Goal: Register for event/course

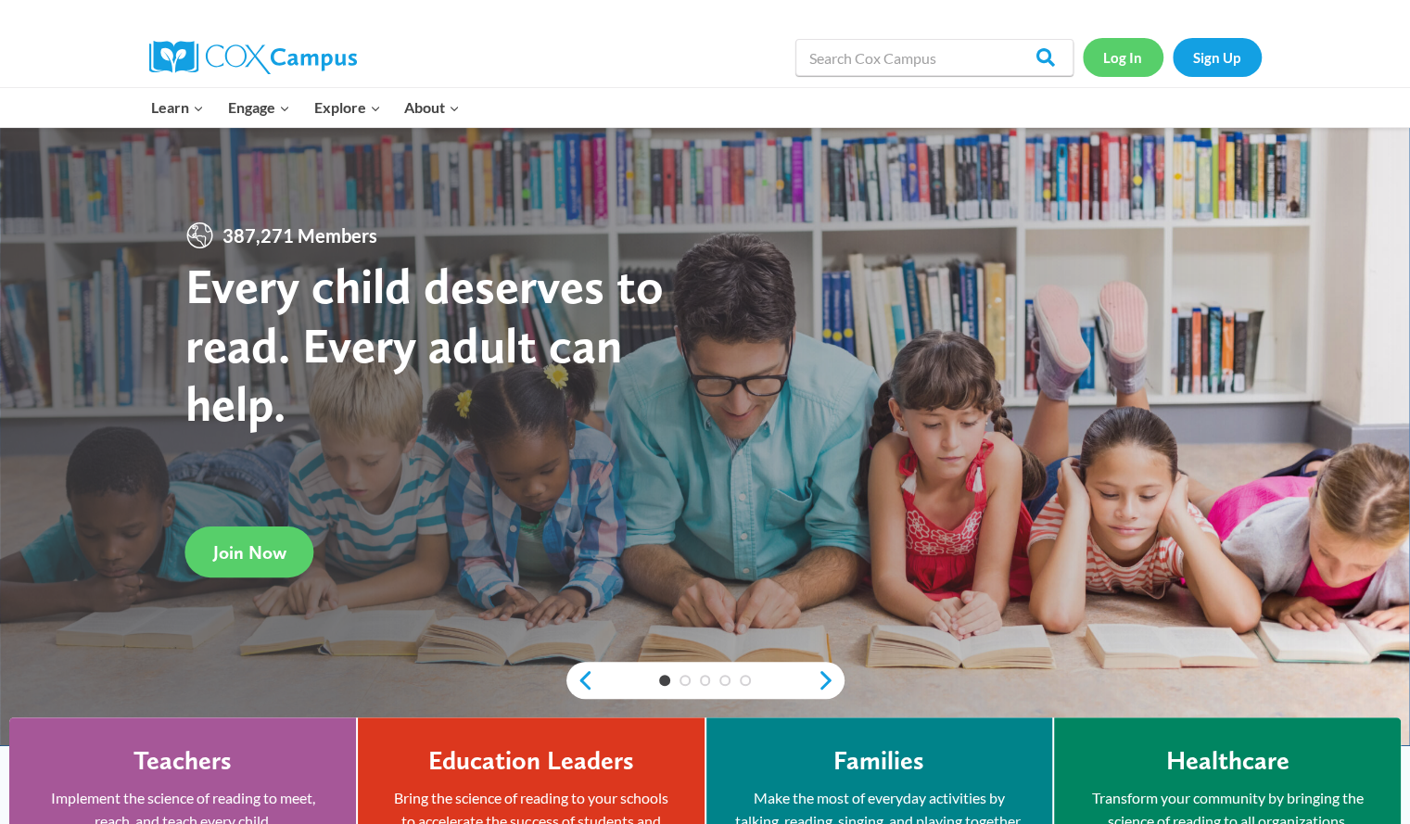
click at [1127, 57] on link "Log In" at bounding box center [1123, 57] width 81 height 38
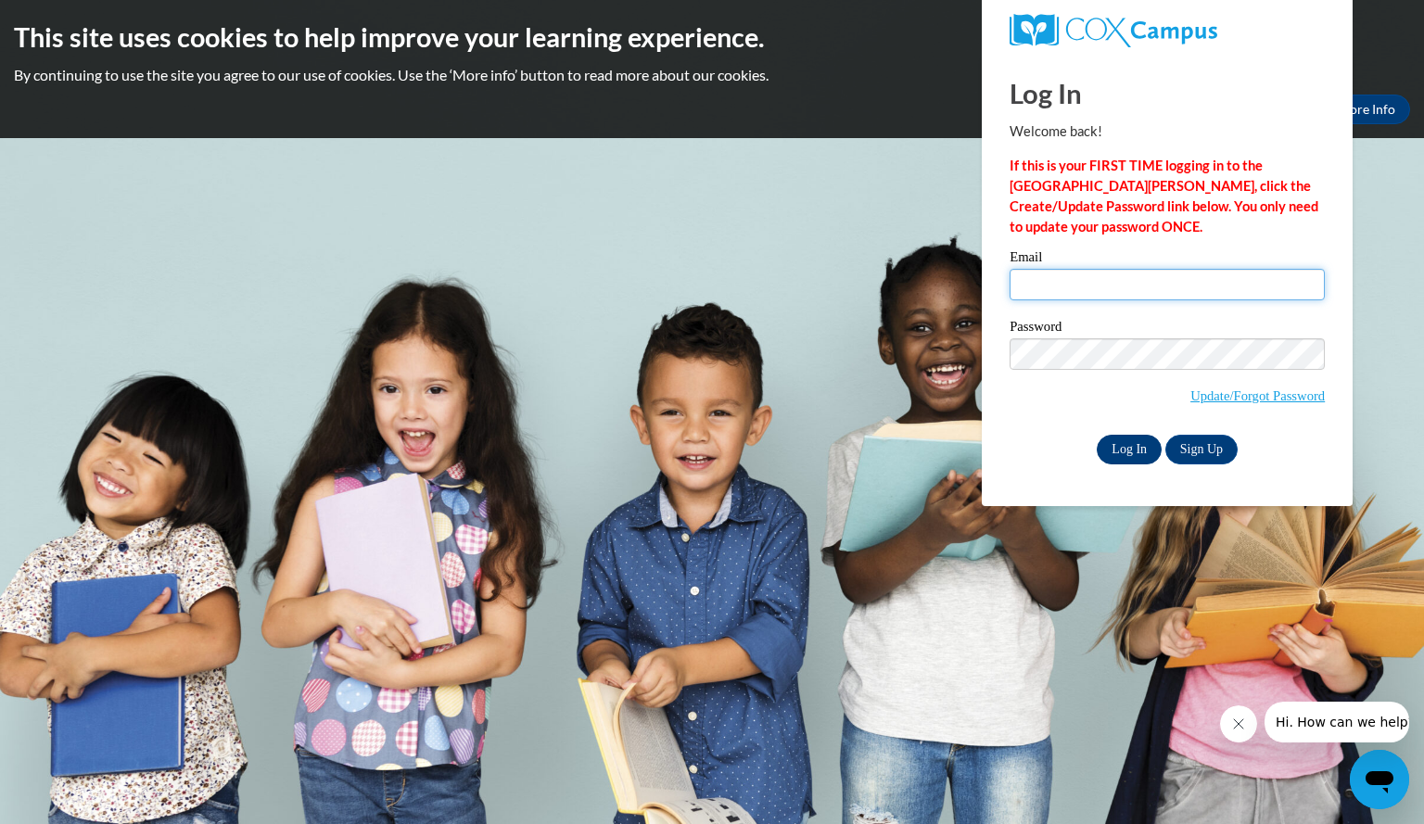
type input "baebmargaret@aasd.k12.wi.us"
click at [1124, 446] on input "Log In" at bounding box center [1129, 450] width 65 height 30
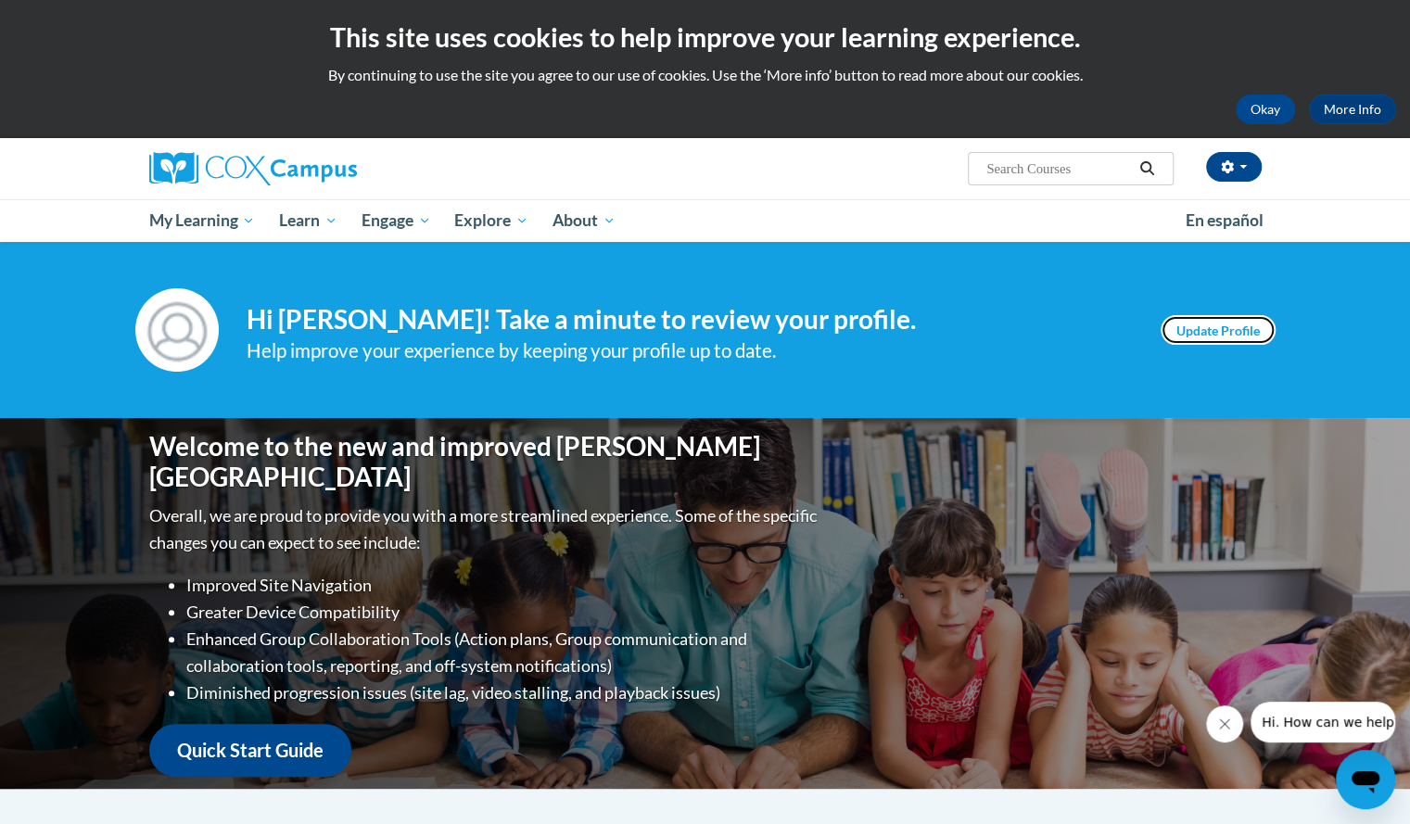
click at [1204, 327] on link "Update Profile" at bounding box center [1218, 330] width 115 height 30
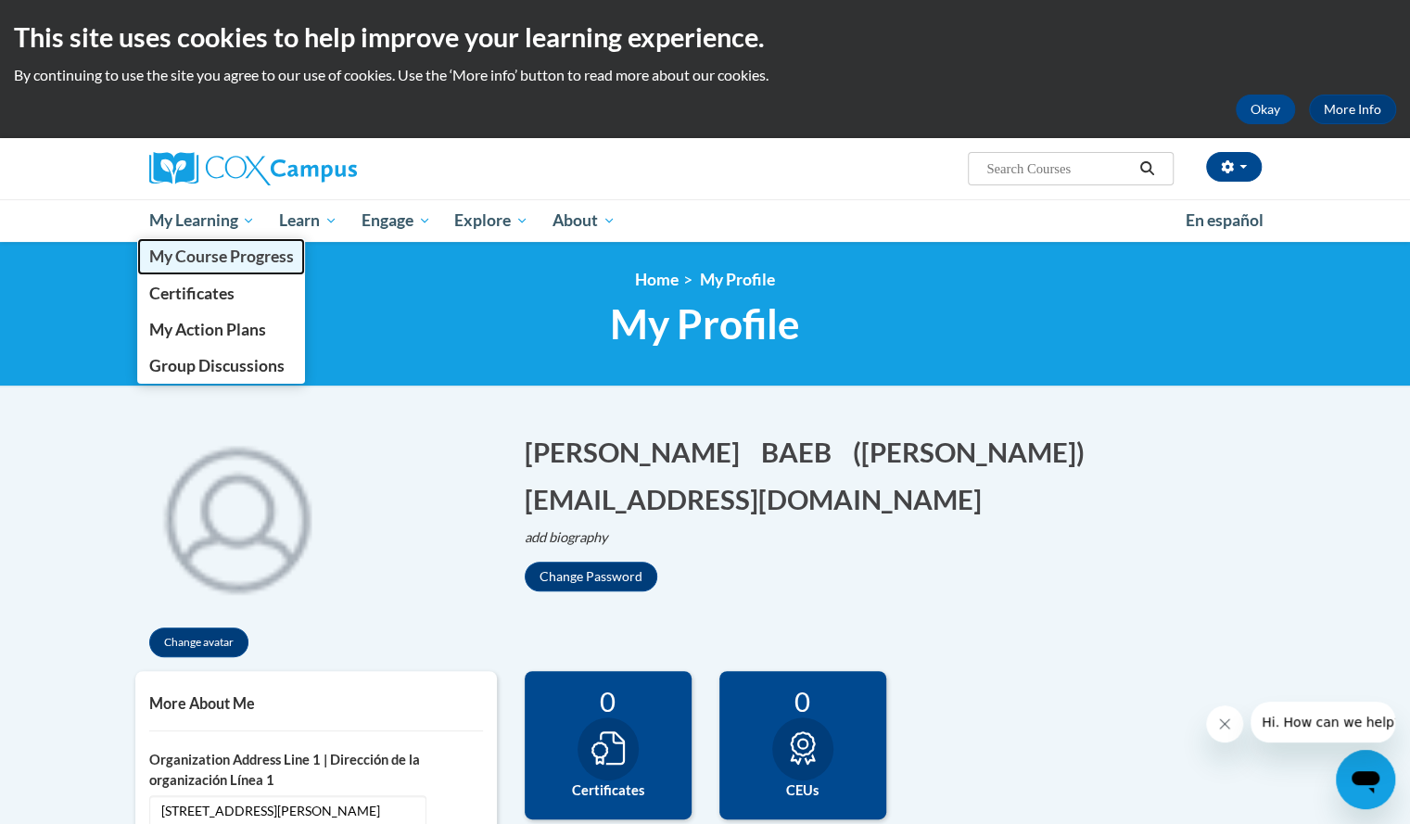
click at [200, 259] on span "My Course Progress" at bounding box center [220, 256] width 145 height 19
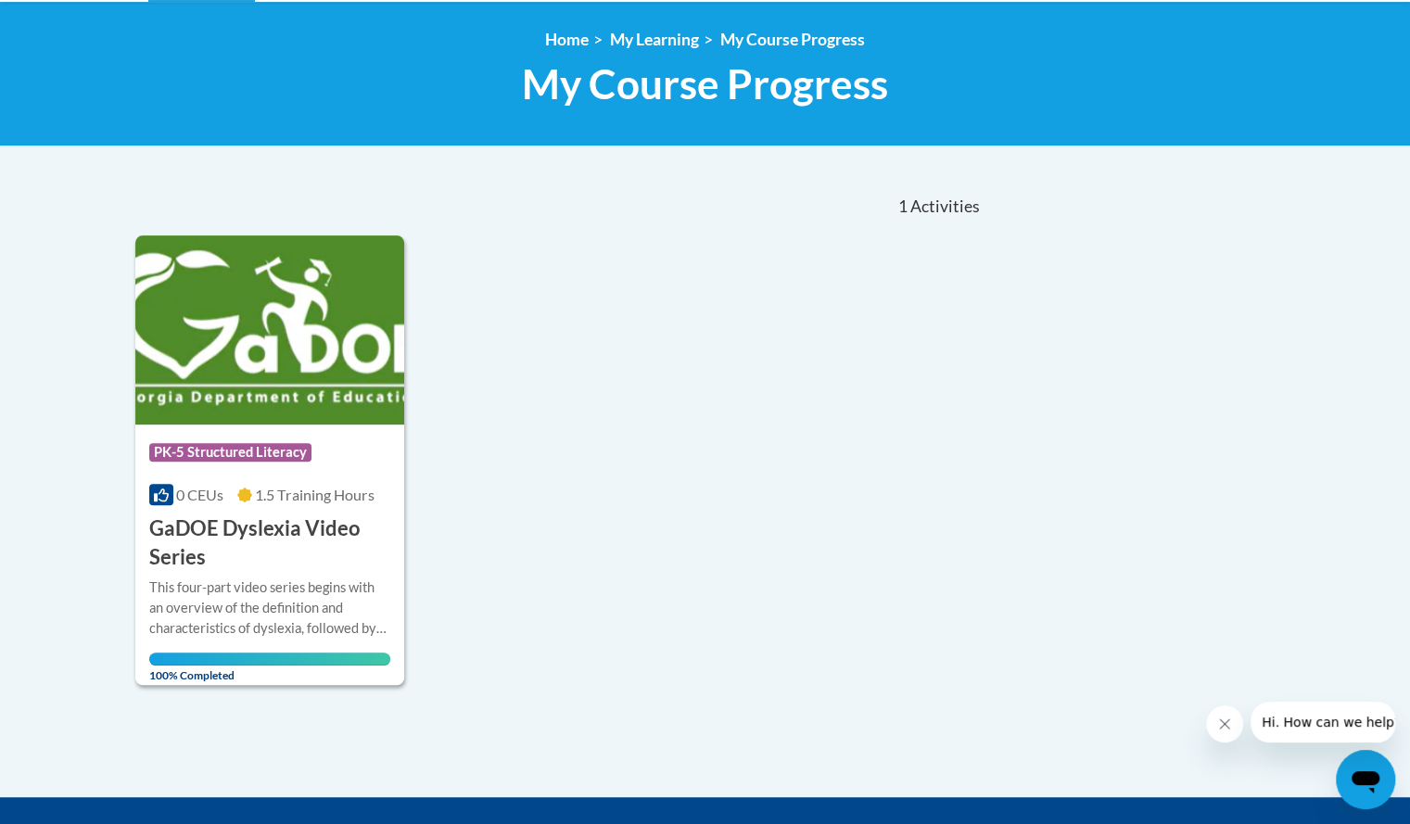
scroll to position [239, 0]
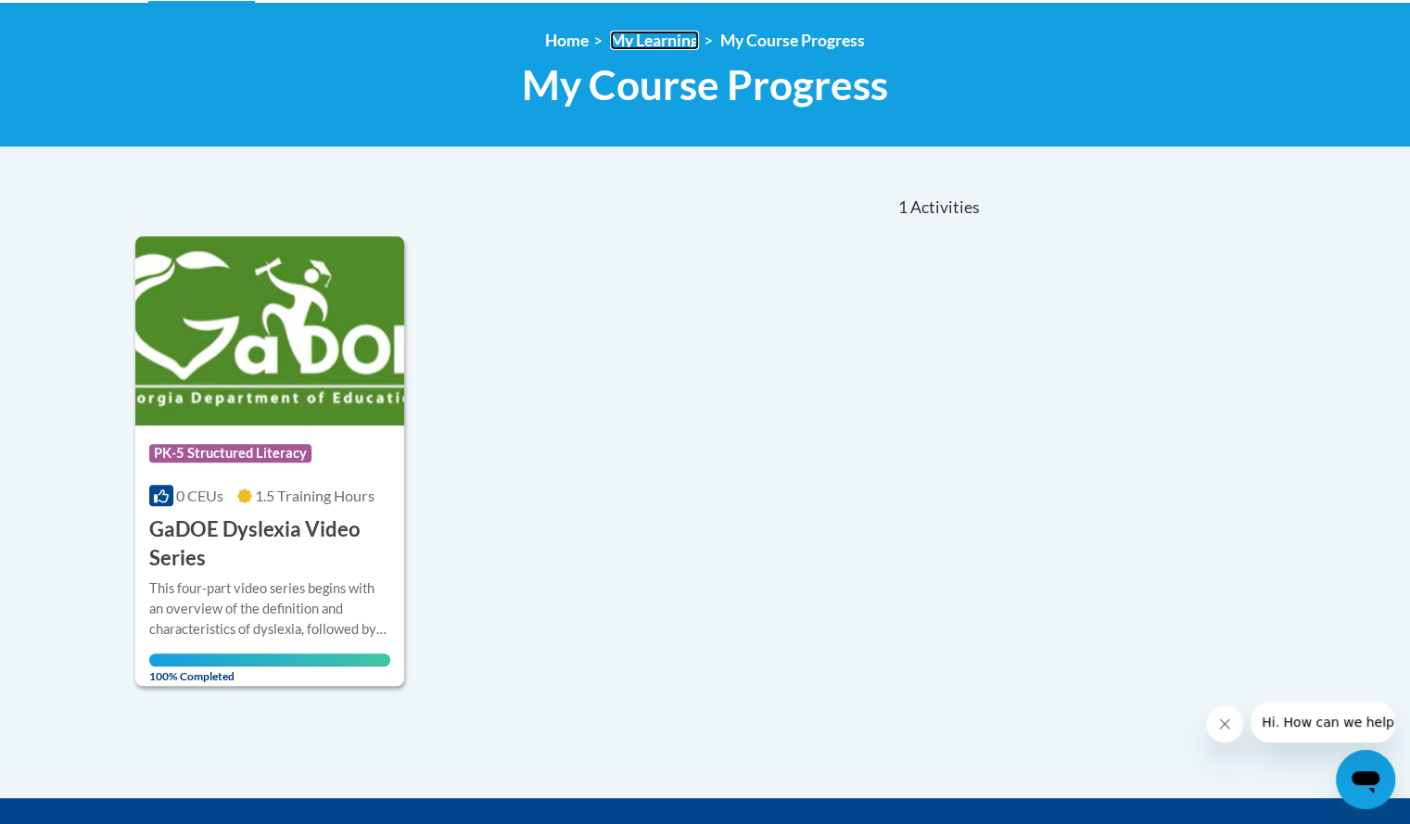
click at [644, 45] on link "My Learning" at bounding box center [654, 40] width 89 height 19
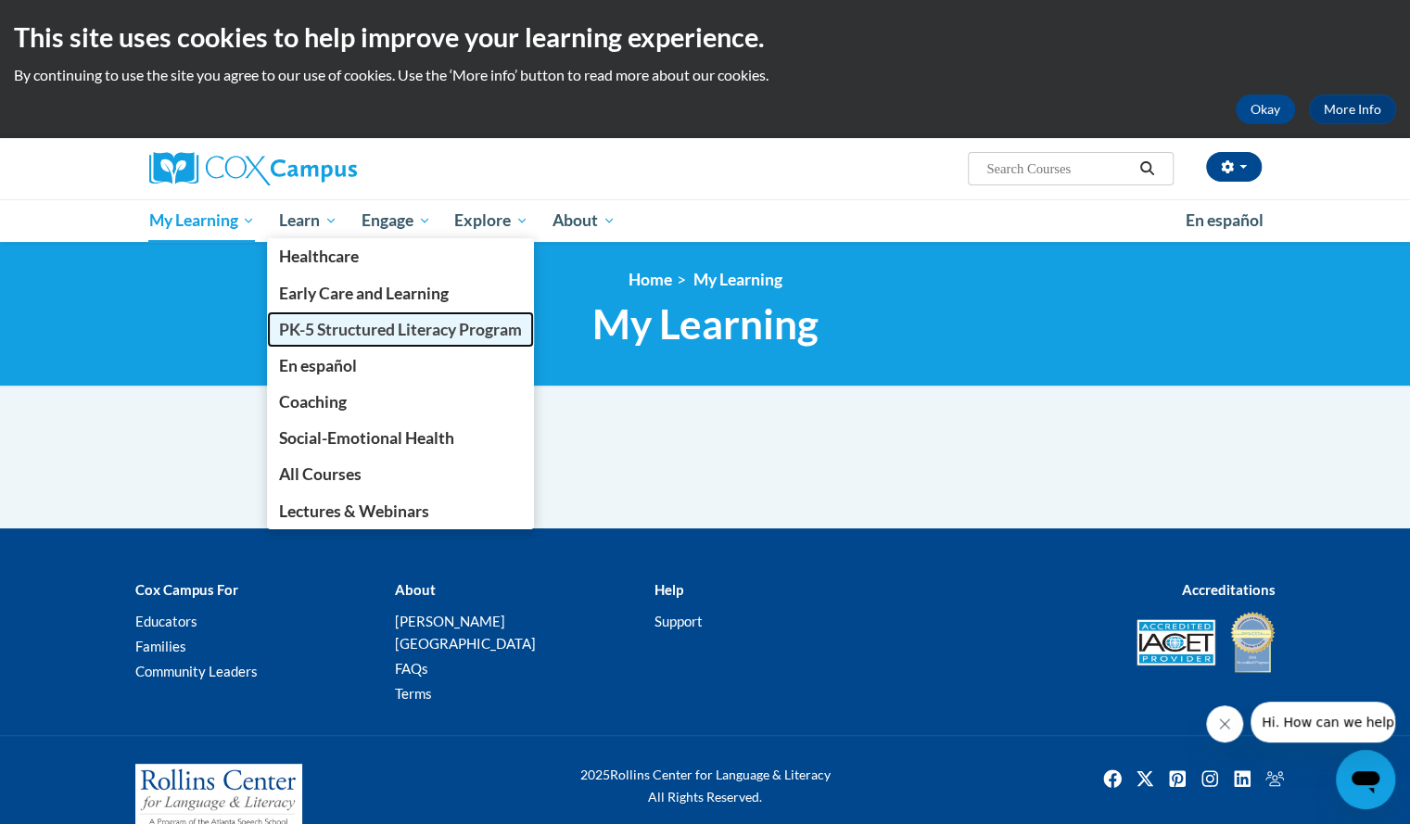
click at [300, 327] on span "PK-5 Structured Literacy Program" at bounding box center [400, 329] width 243 height 19
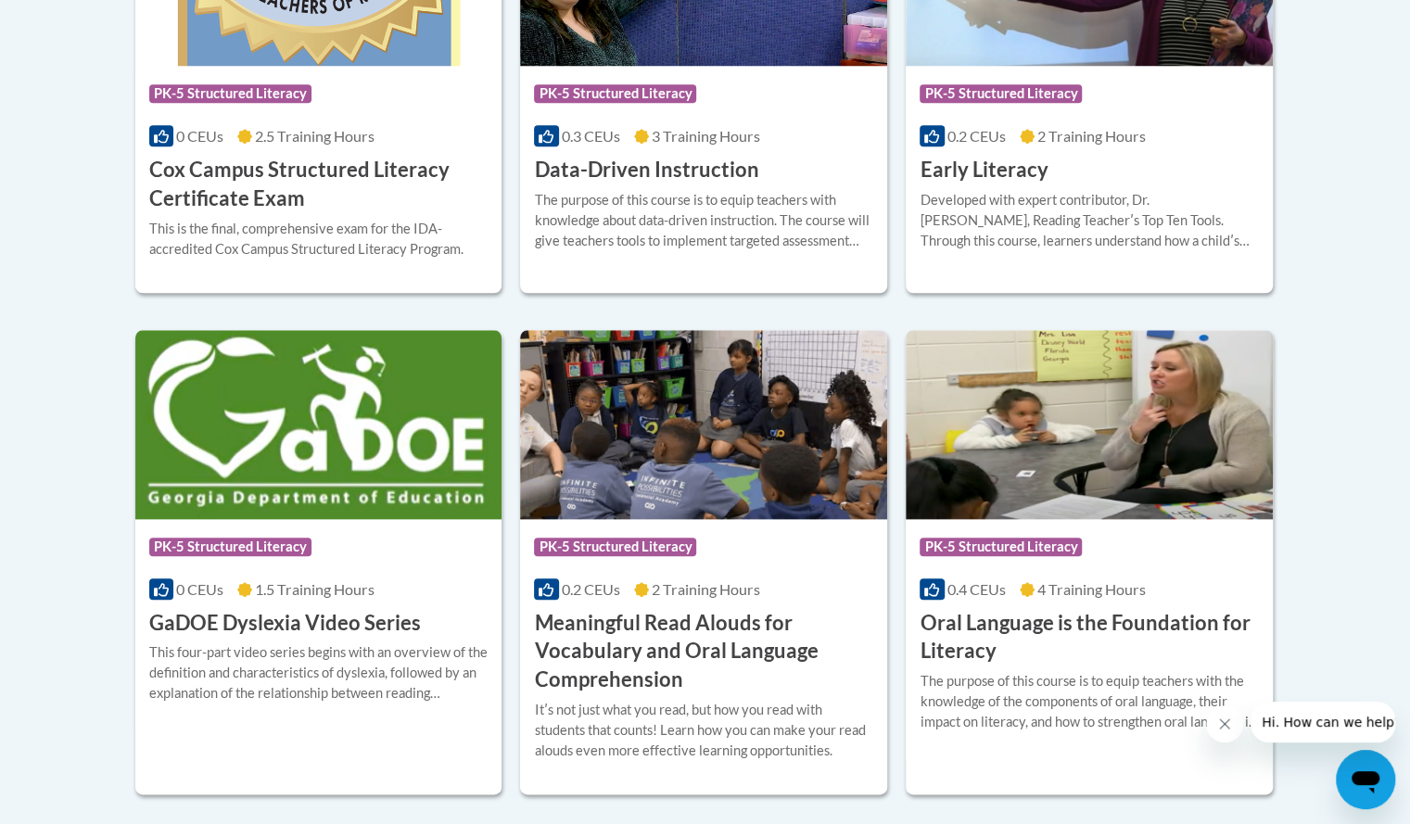
scroll to position [966, 0]
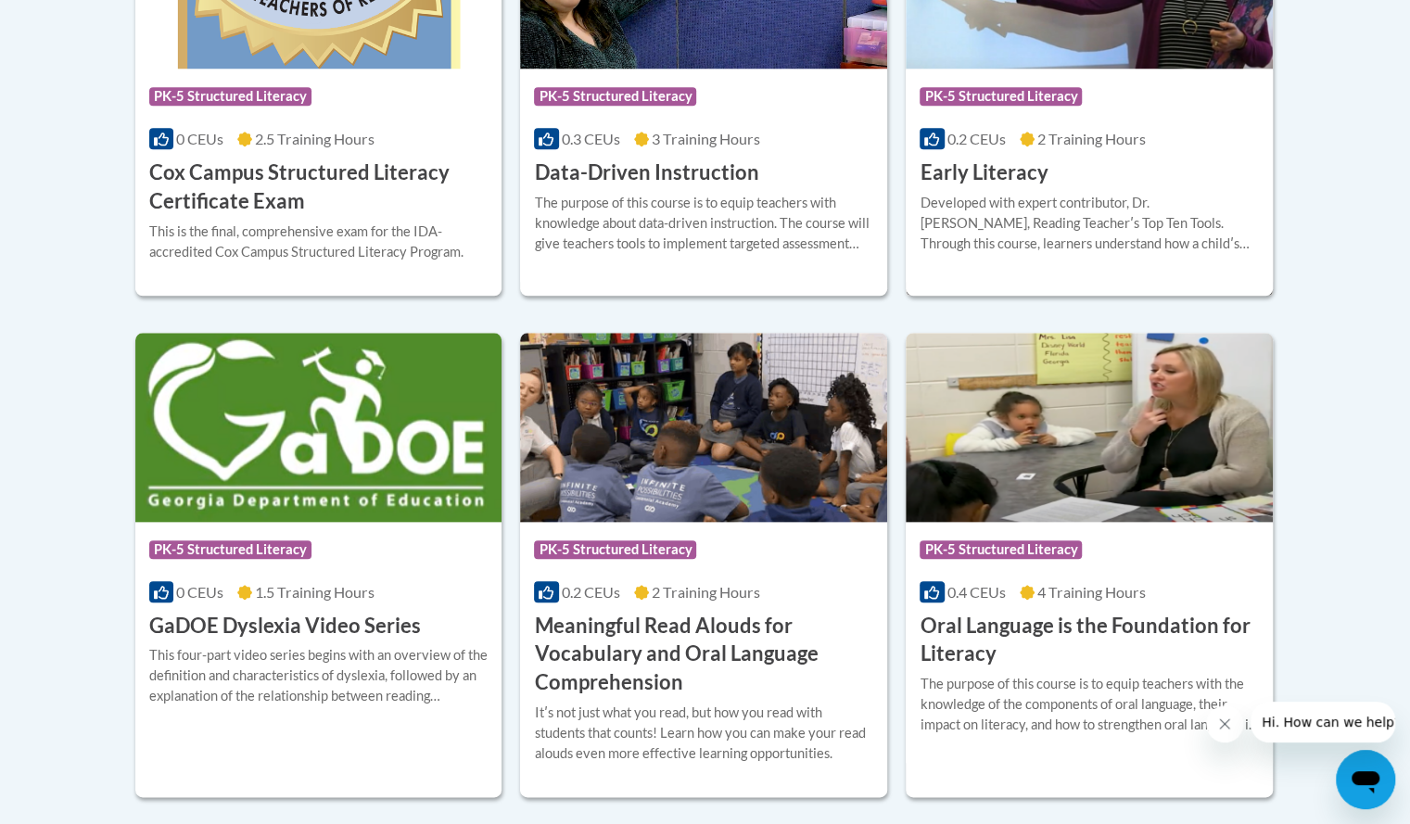
click at [1002, 169] on h3 "Early Literacy" at bounding box center [984, 173] width 128 height 29
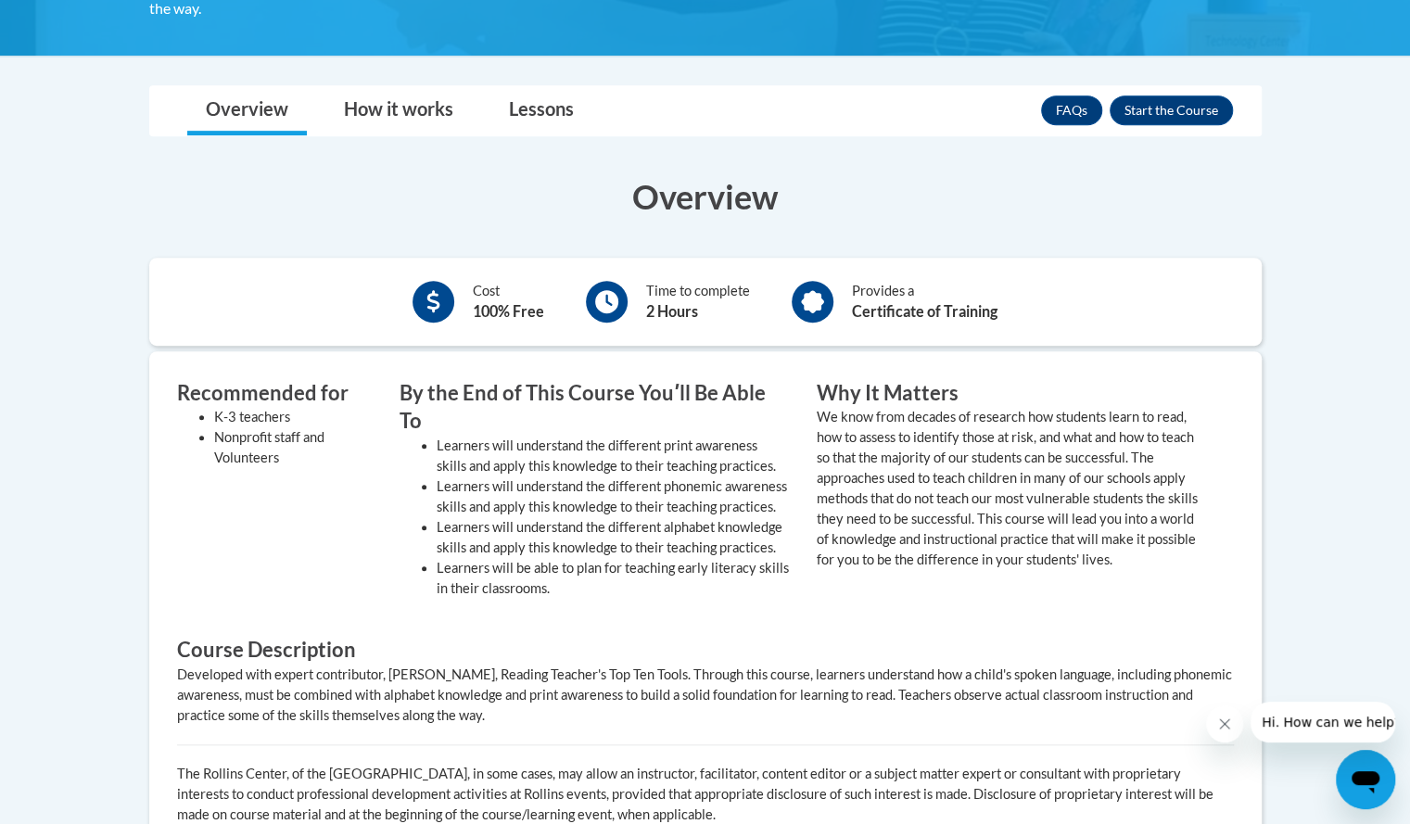
scroll to position [469, 0]
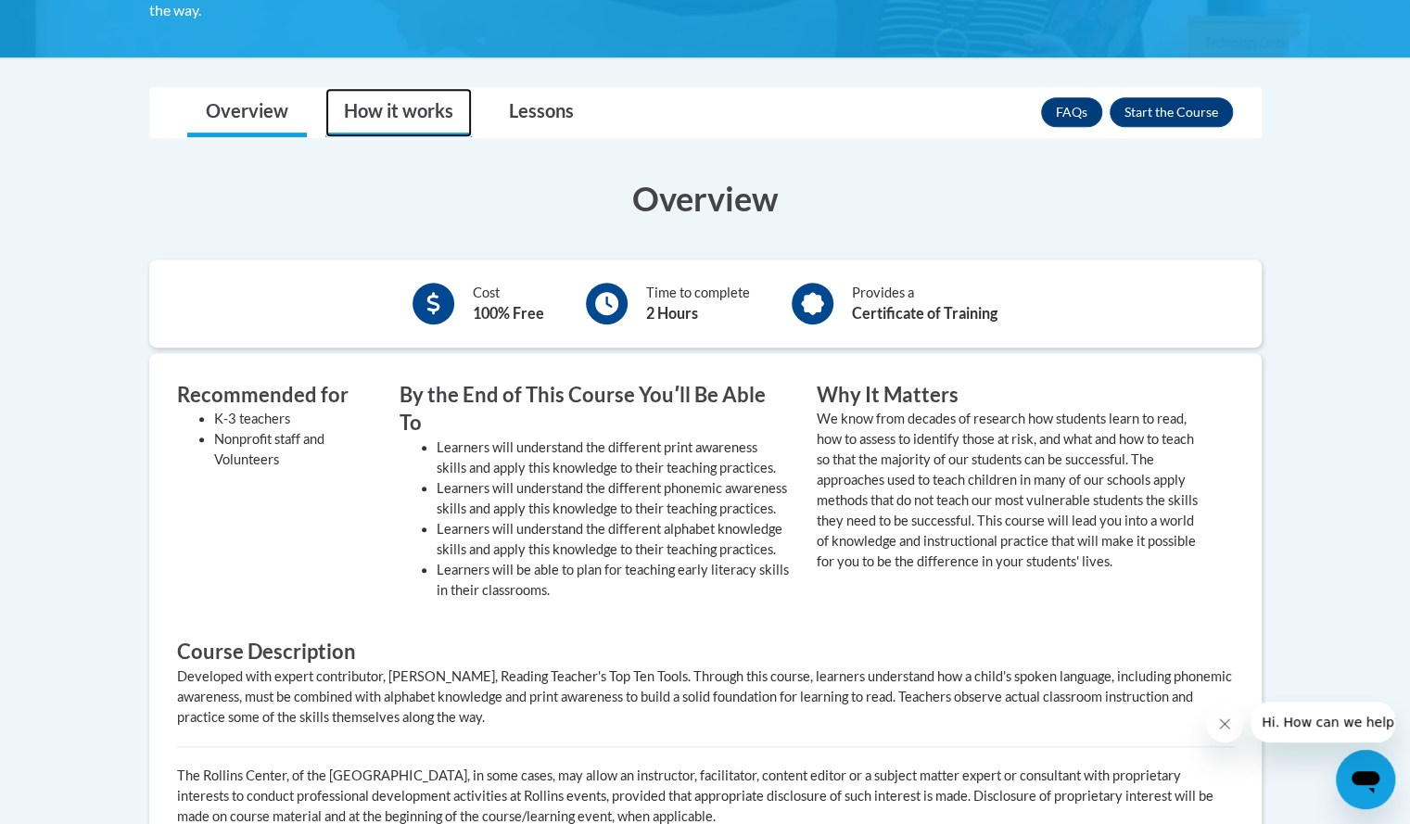
click at [411, 121] on link "How it works" at bounding box center [398, 112] width 147 height 49
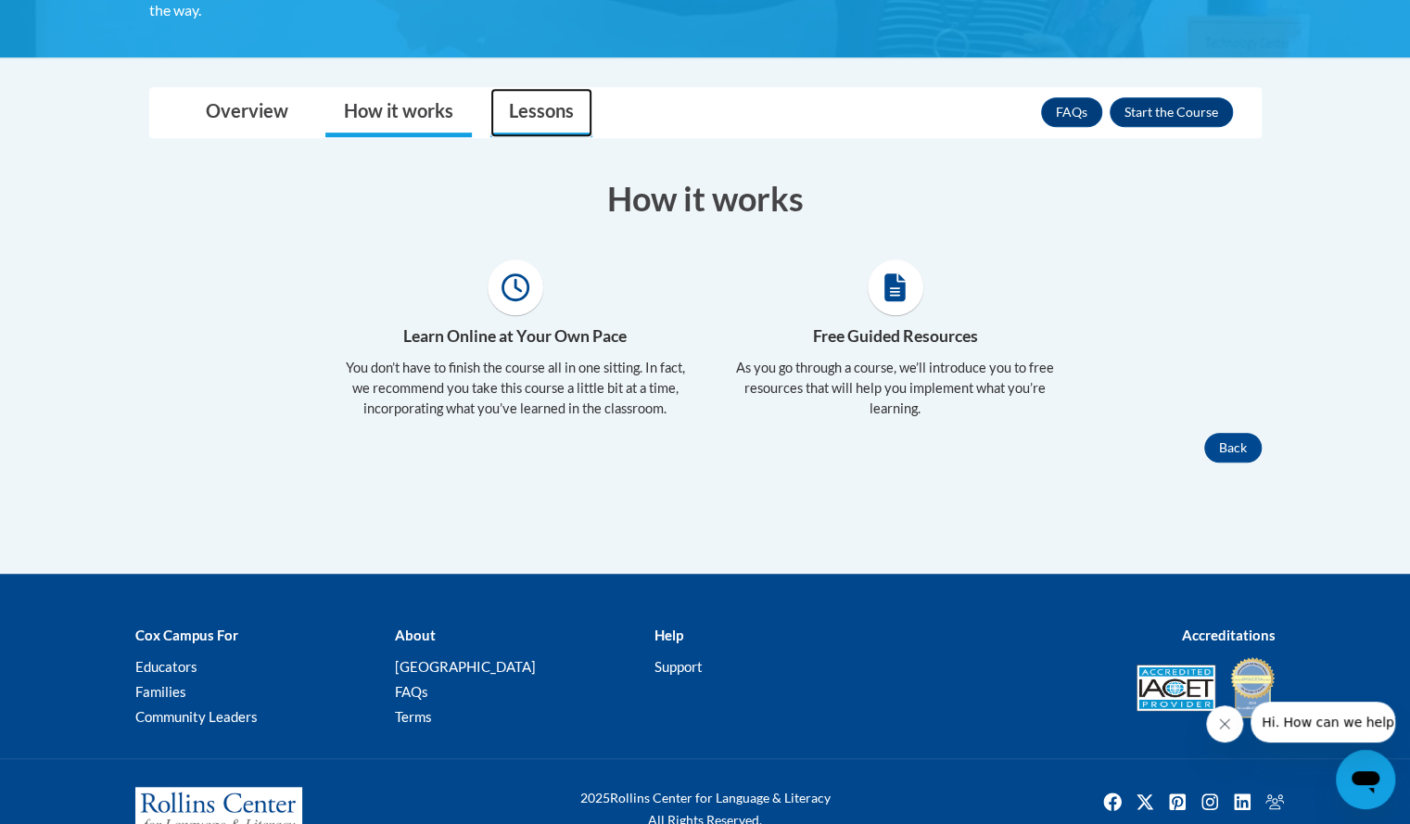
click at [536, 111] on link "Lessons" at bounding box center [542, 112] width 102 height 49
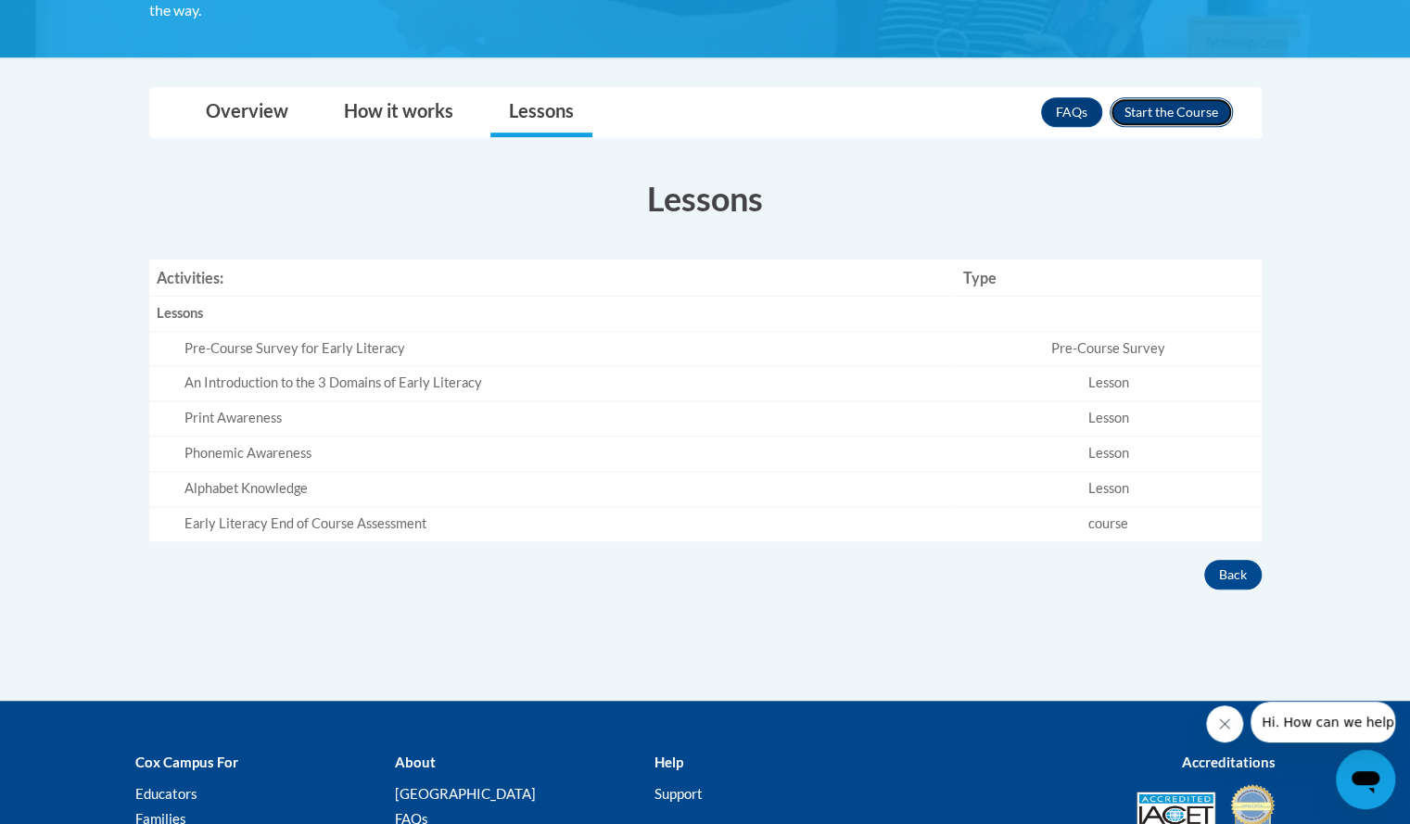
click at [1176, 108] on button "Enroll" at bounding box center [1171, 112] width 123 height 30
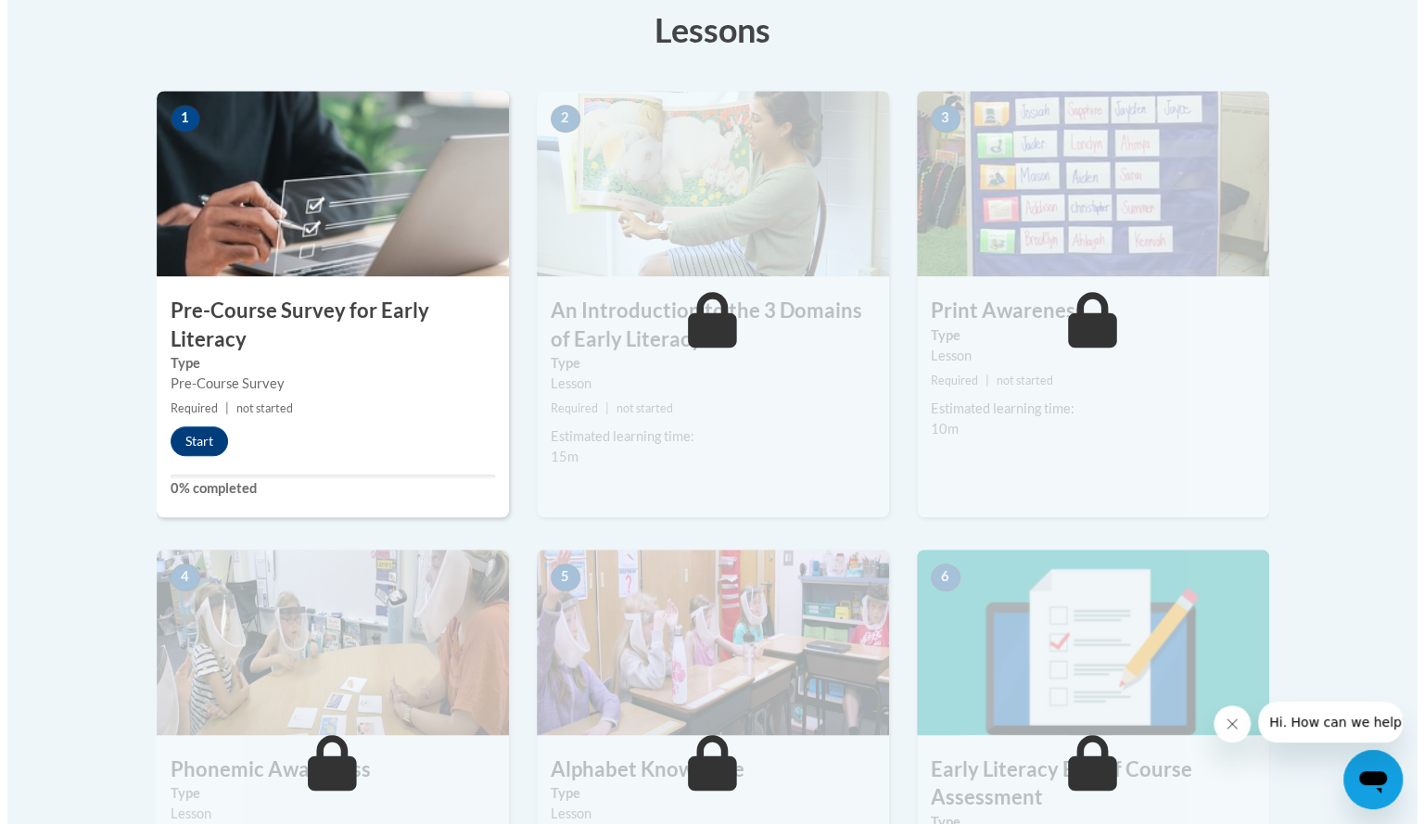
scroll to position [535, 0]
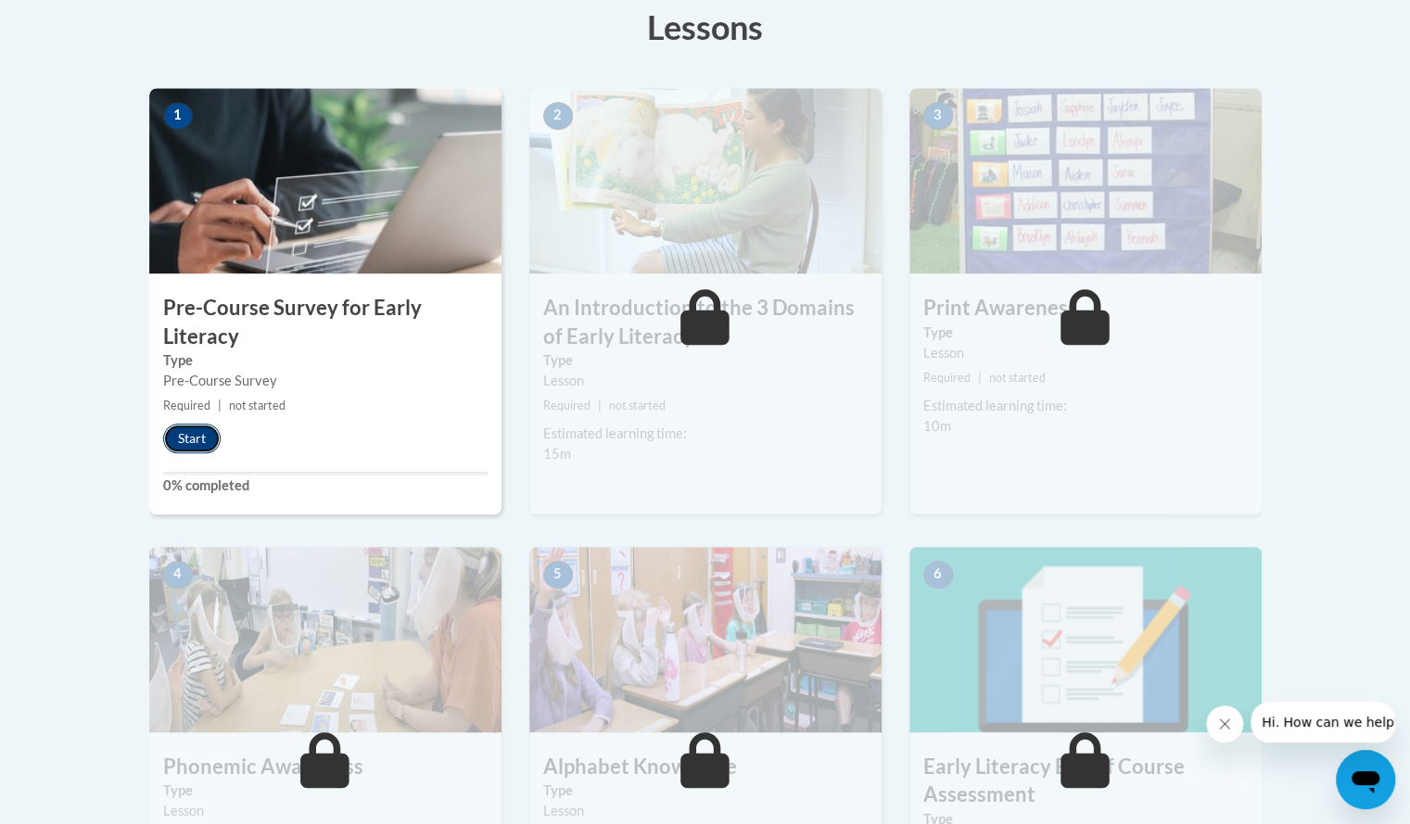
click at [177, 429] on button "Start" at bounding box center [191, 439] width 57 height 30
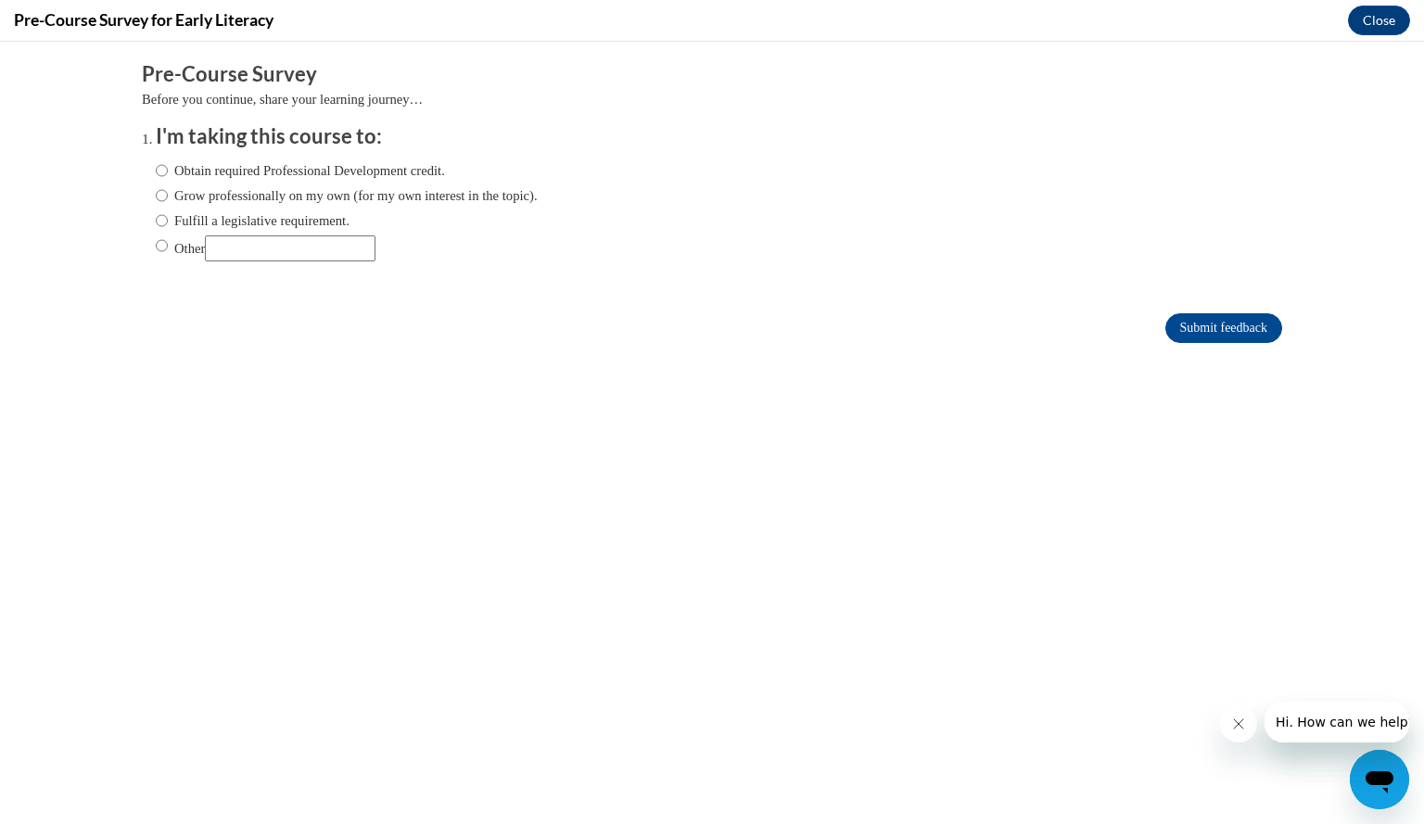
scroll to position [0, 0]
click at [156, 170] on input "Obtain required Professional Development credit." at bounding box center [162, 170] width 12 height 20
radio input "true"
click at [156, 196] on input "Grow professionally on my own (for my own interest in the topic)." at bounding box center [162, 195] width 12 height 20
radio input "true"
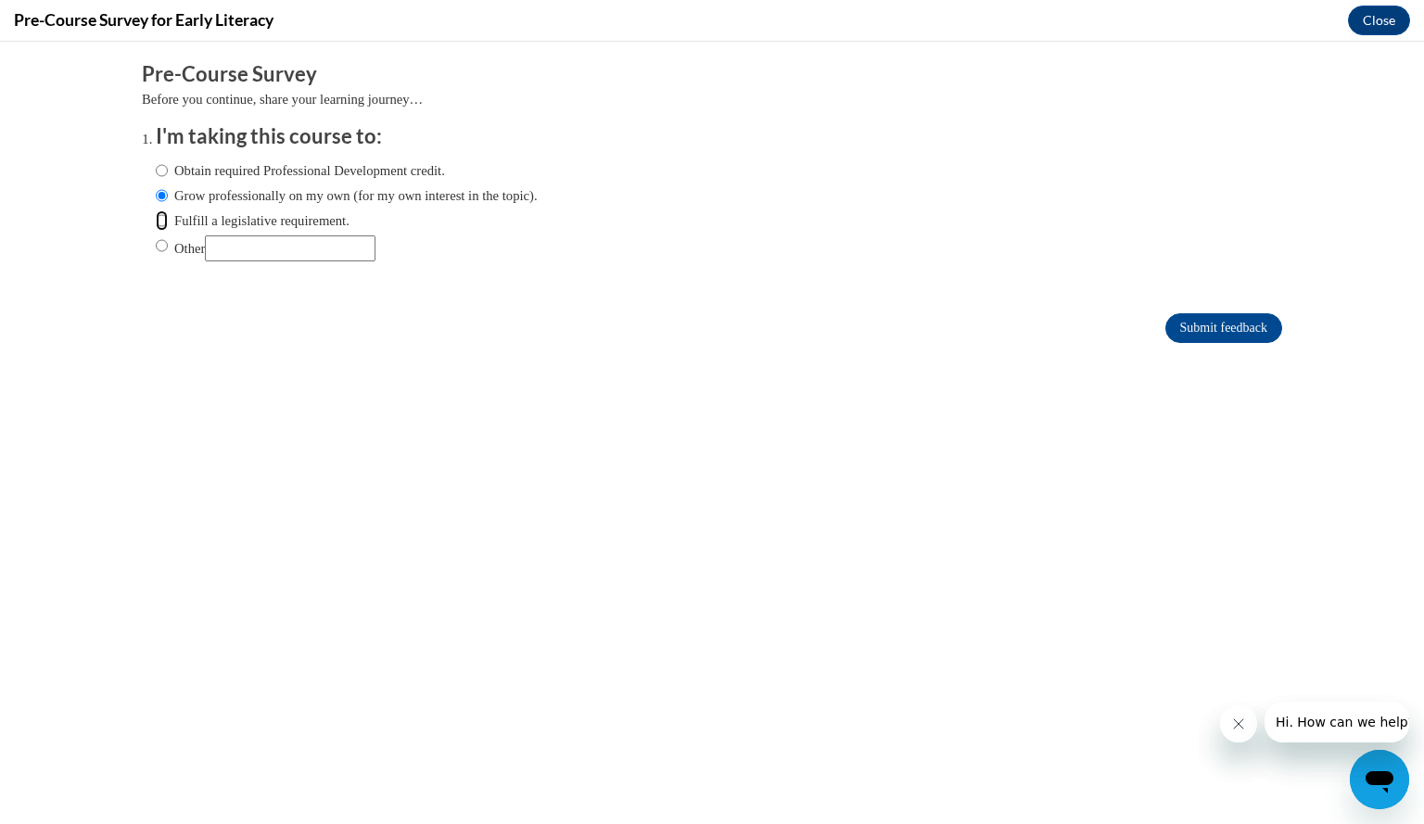
click at [156, 221] on input "Fulfill a legislative requirement." at bounding box center [162, 221] width 12 height 20
radio input "true"
click at [1205, 318] on input "Submit feedback" at bounding box center [1224, 328] width 117 height 30
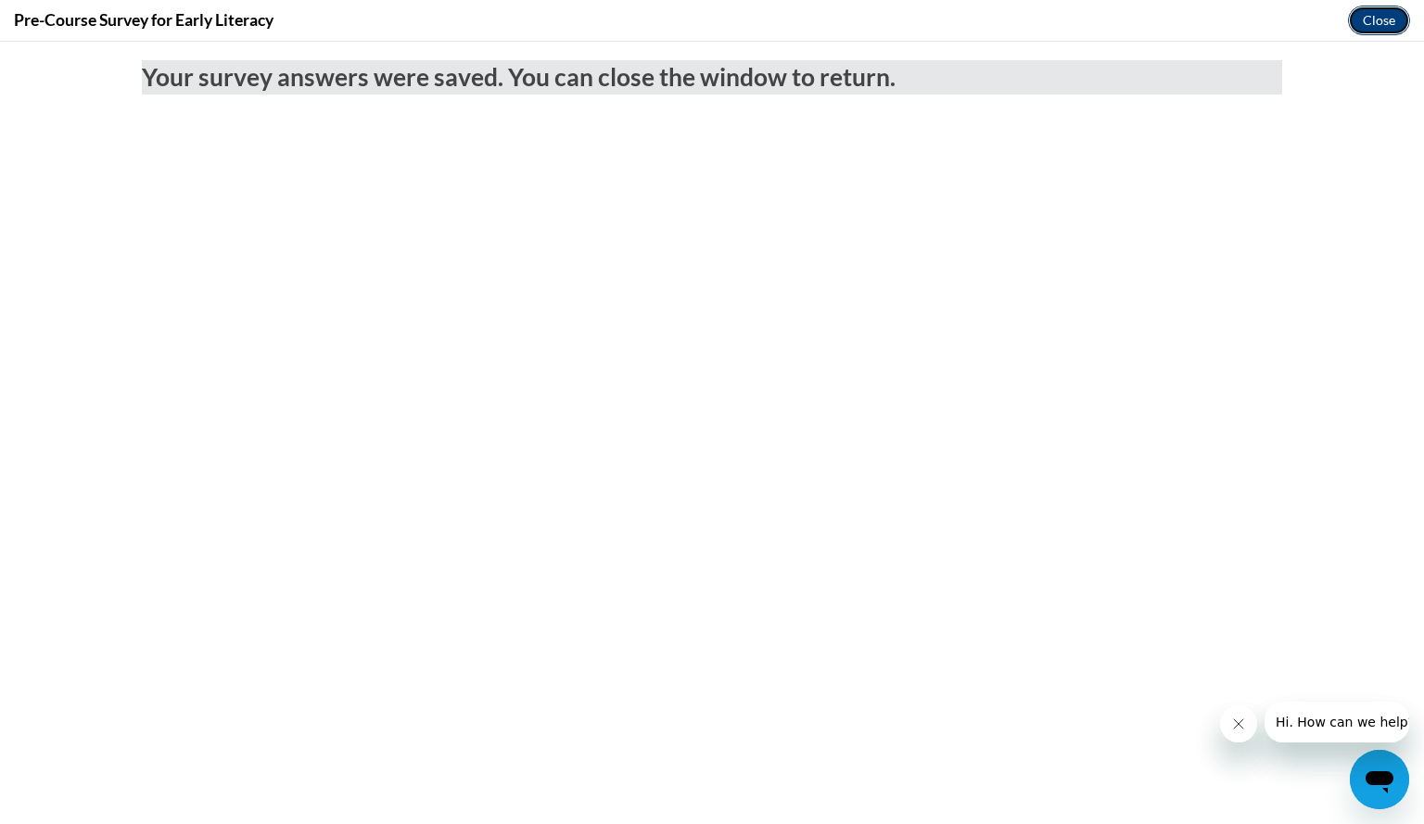
click at [1369, 18] on button "Close" at bounding box center [1379, 21] width 62 height 30
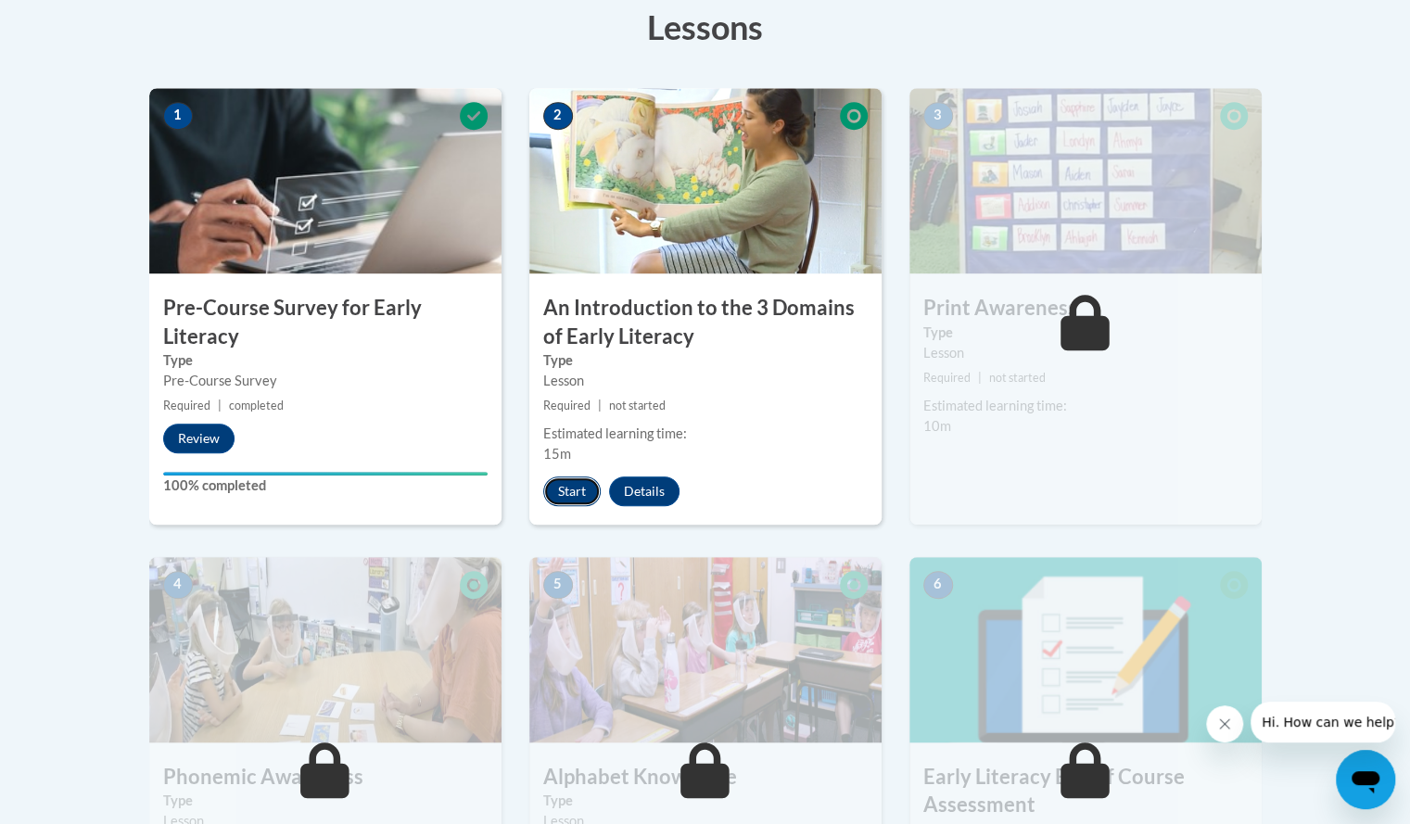
click at [571, 488] on button "Start" at bounding box center [571, 492] width 57 height 30
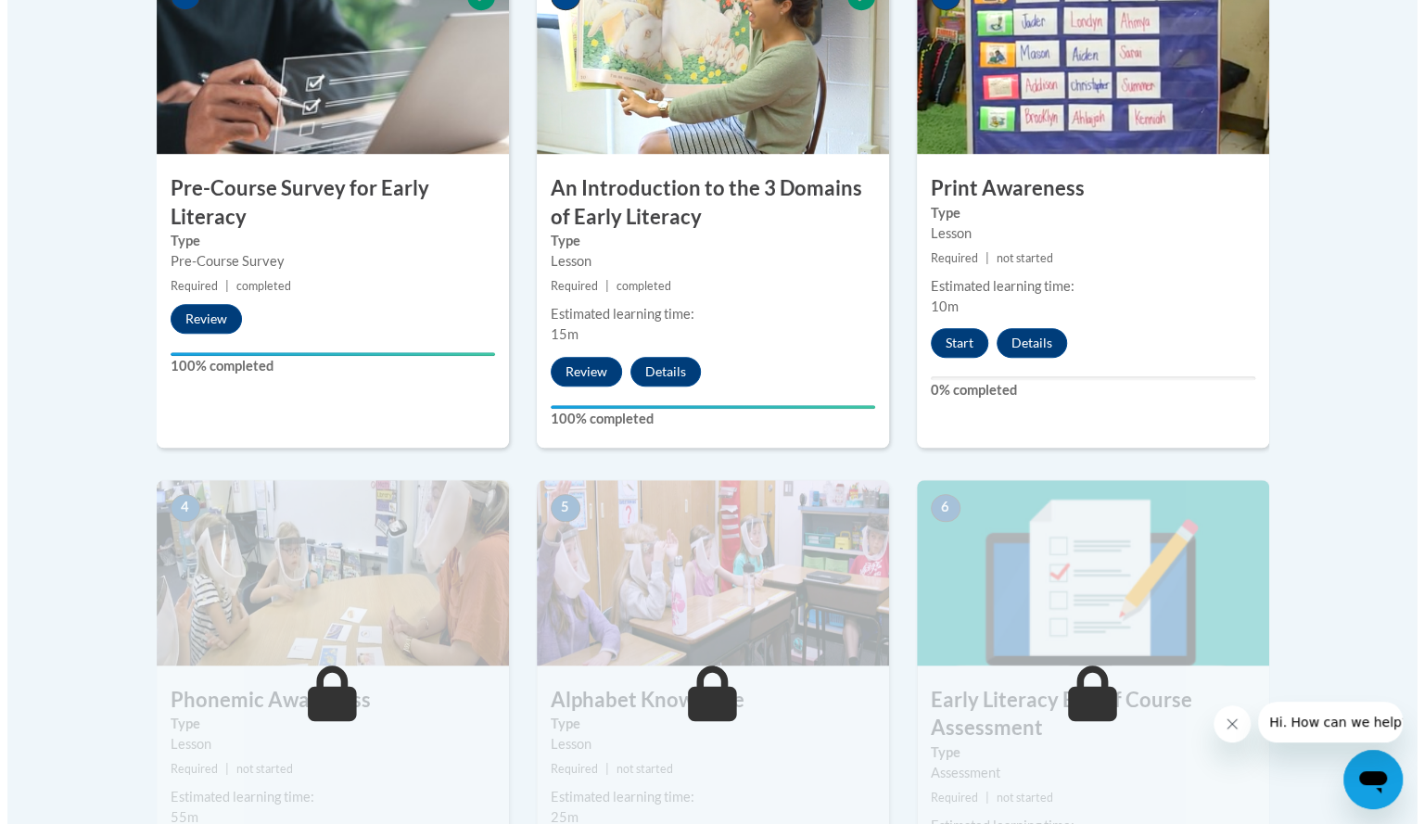
scroll to position [656, 0]
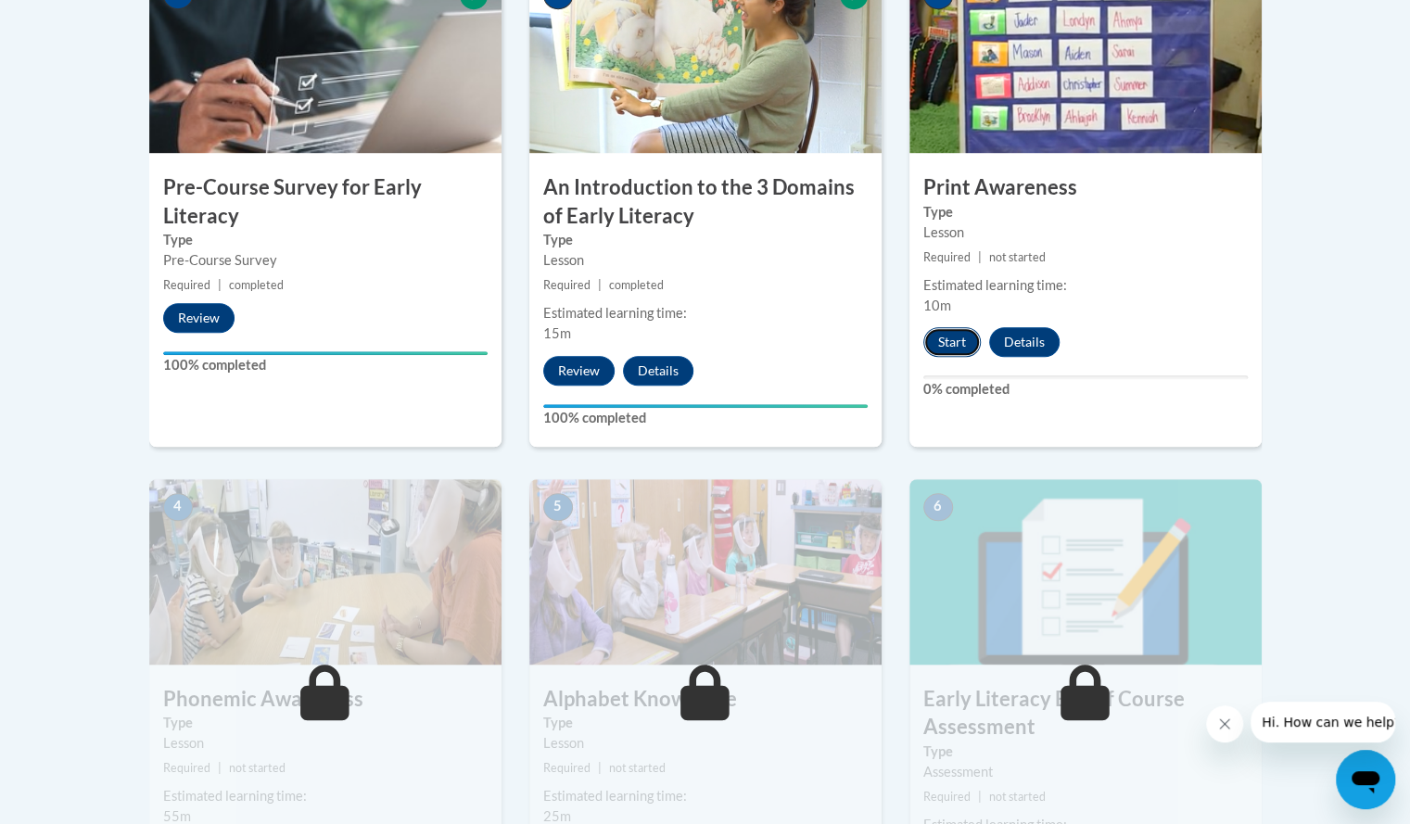
click at [946, 340] on button "Start" at bounding box center [952, 342] width 57 height 30
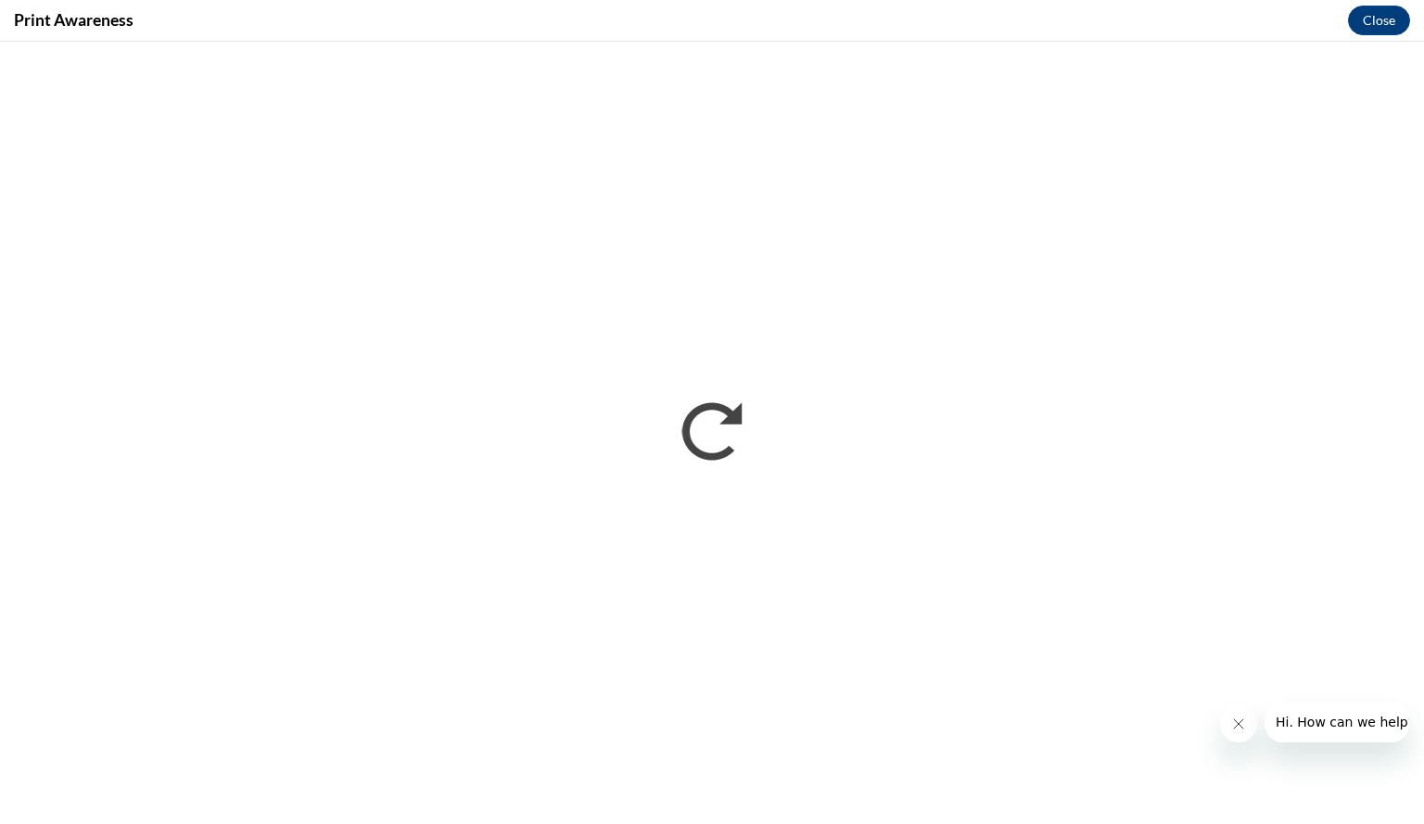
scroll to position [0, 0]
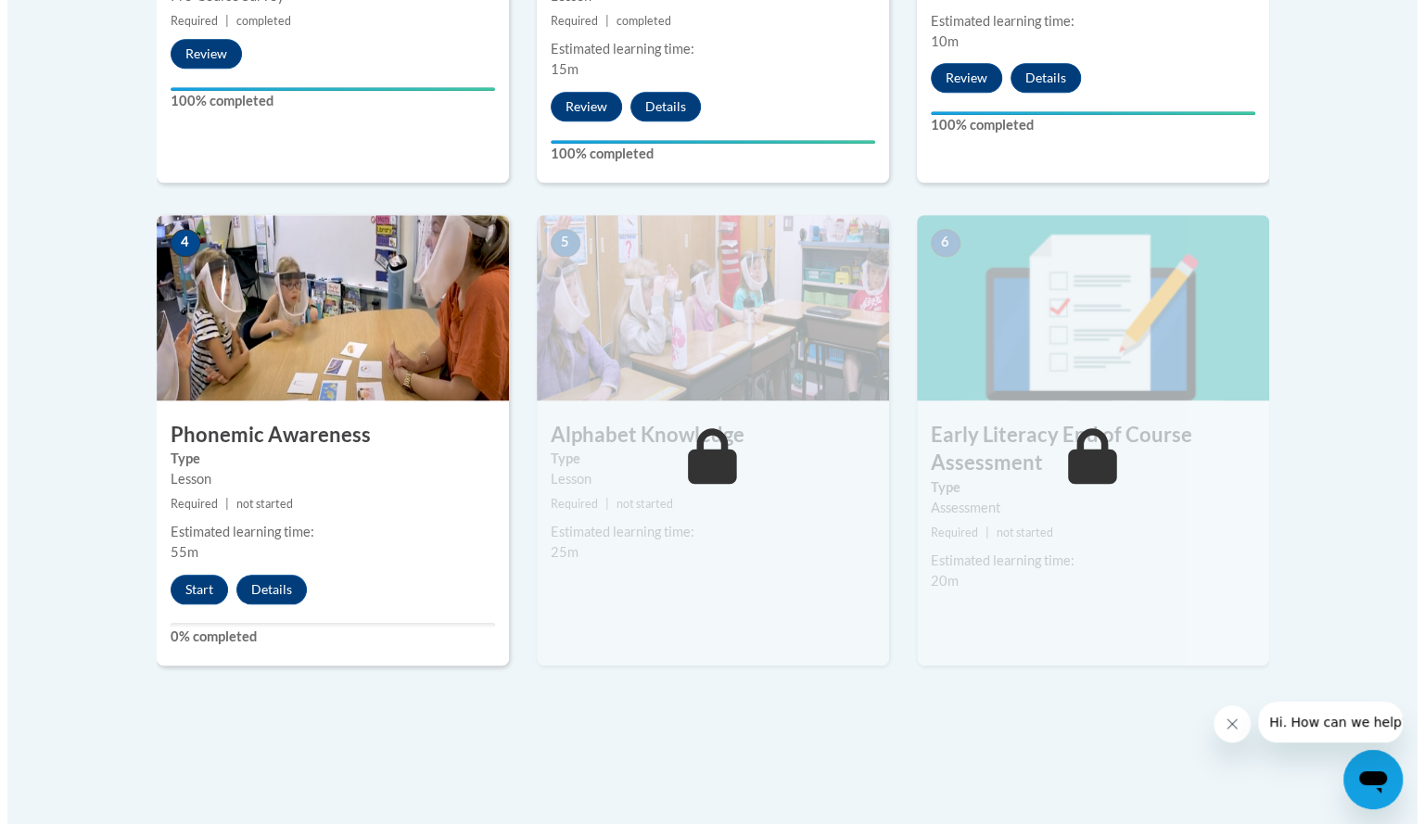
scroll to position [921, 0]
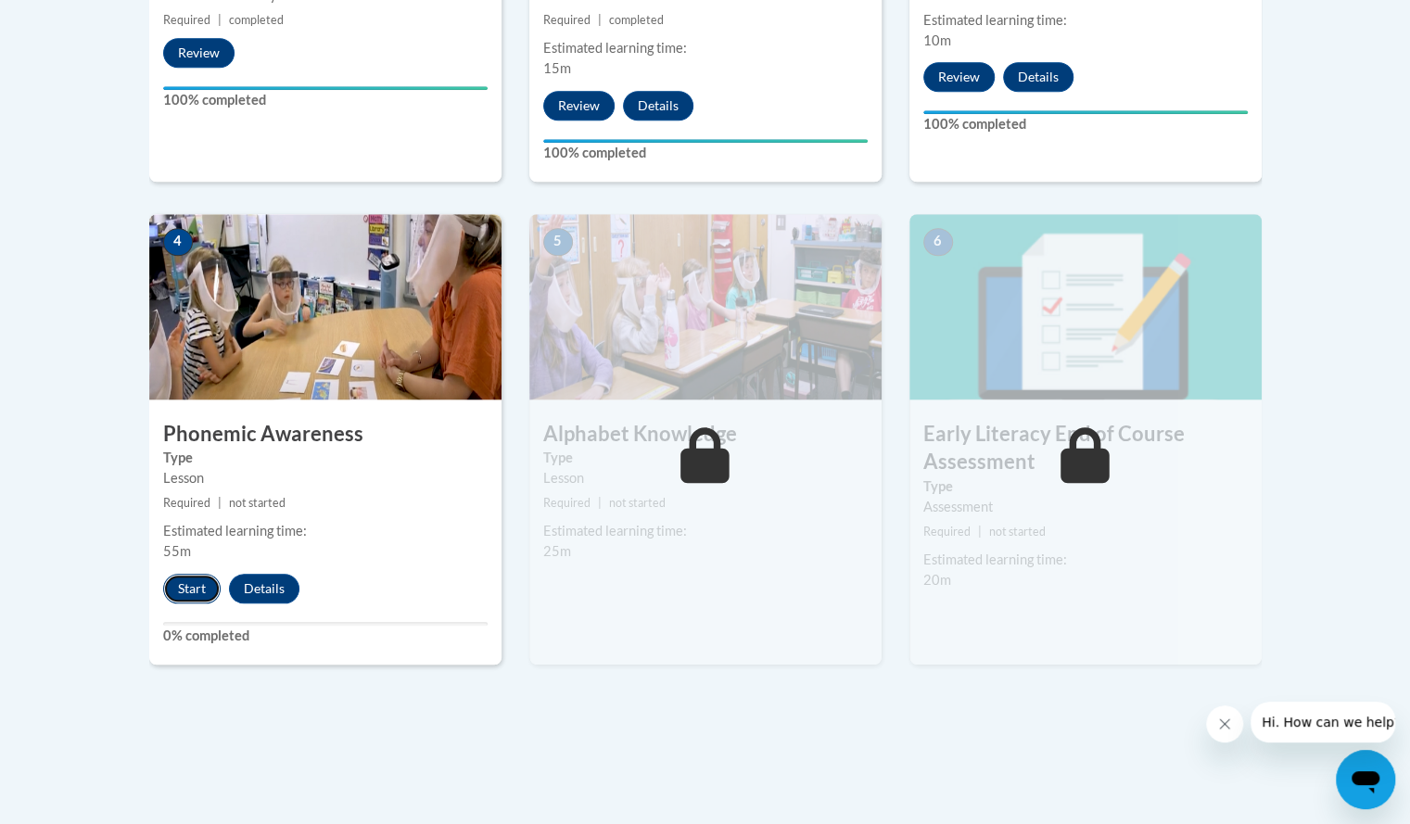
click at [189, 586] on button "Start" at bounding box center [191, 589] width 57 height 30
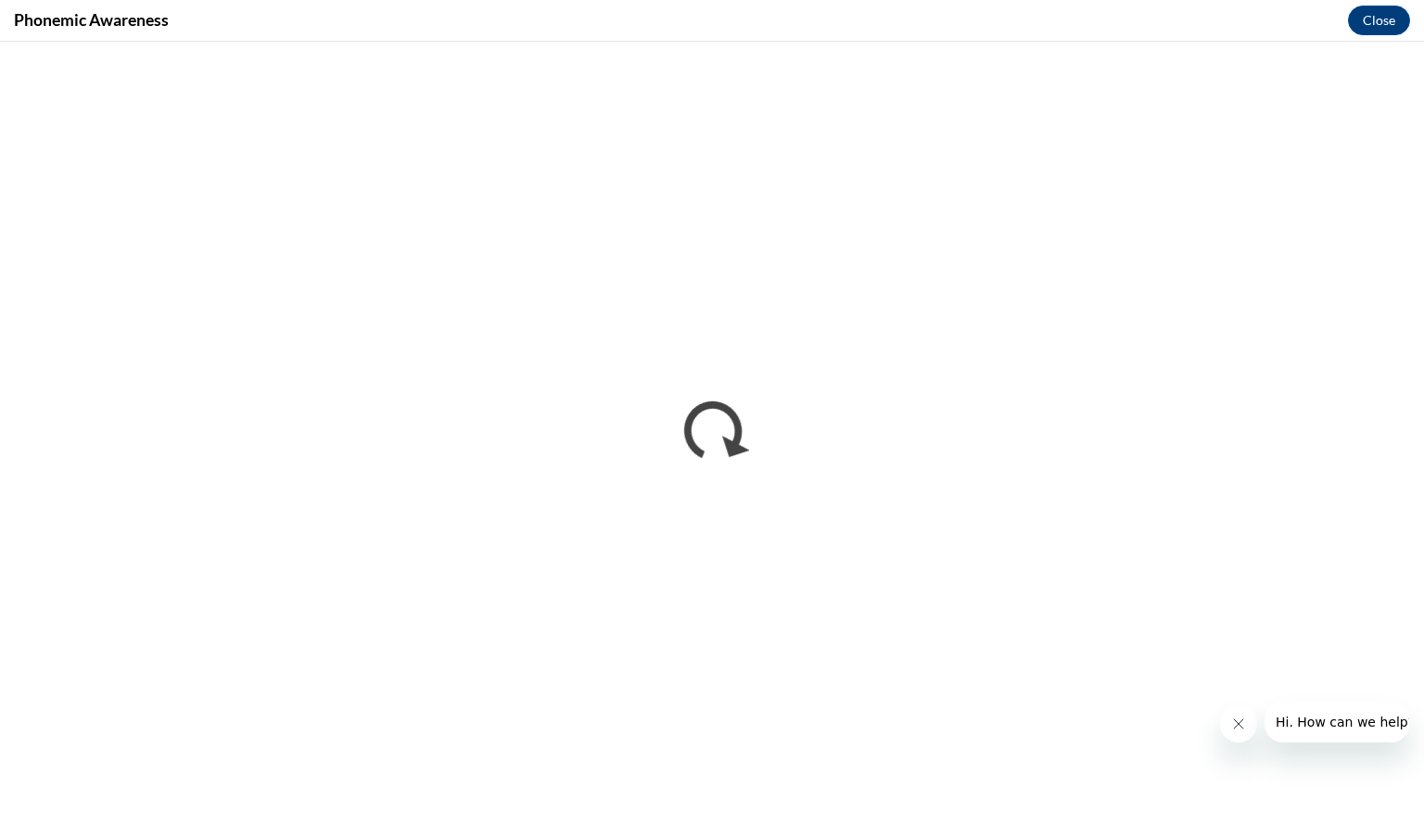
scroll to position [0, 0]
